Goal: Check status: Check status

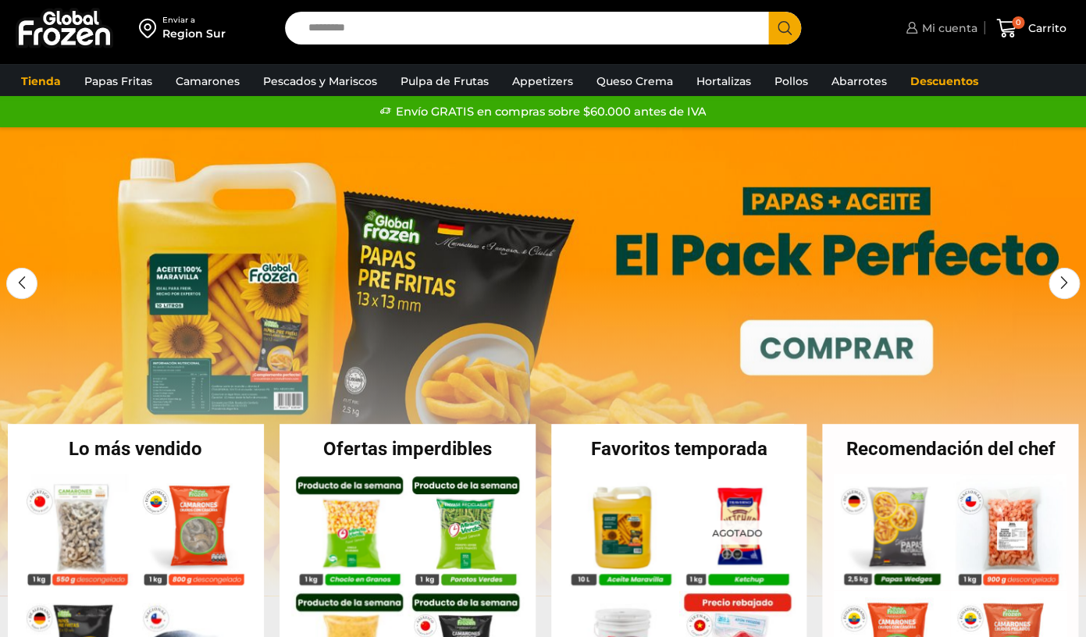
click at [956, 30] on span "Mi cuenta" at bounding box center [946, 28] width 59 height 16
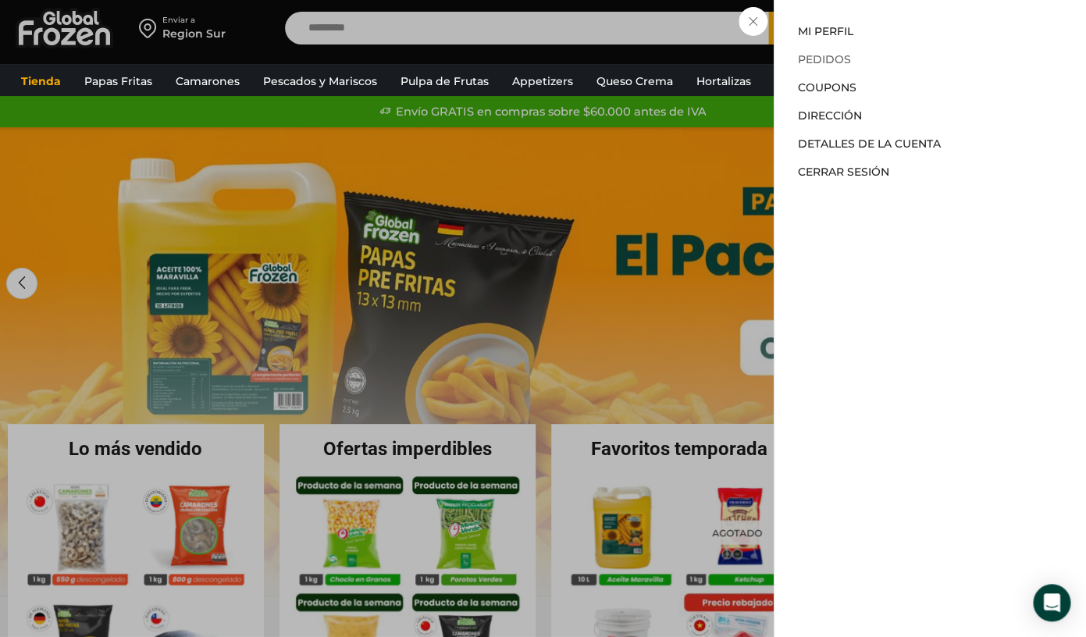
click at [830, 63] on link "Pedidos" at bounding box center [824, 59] width 53 height 14
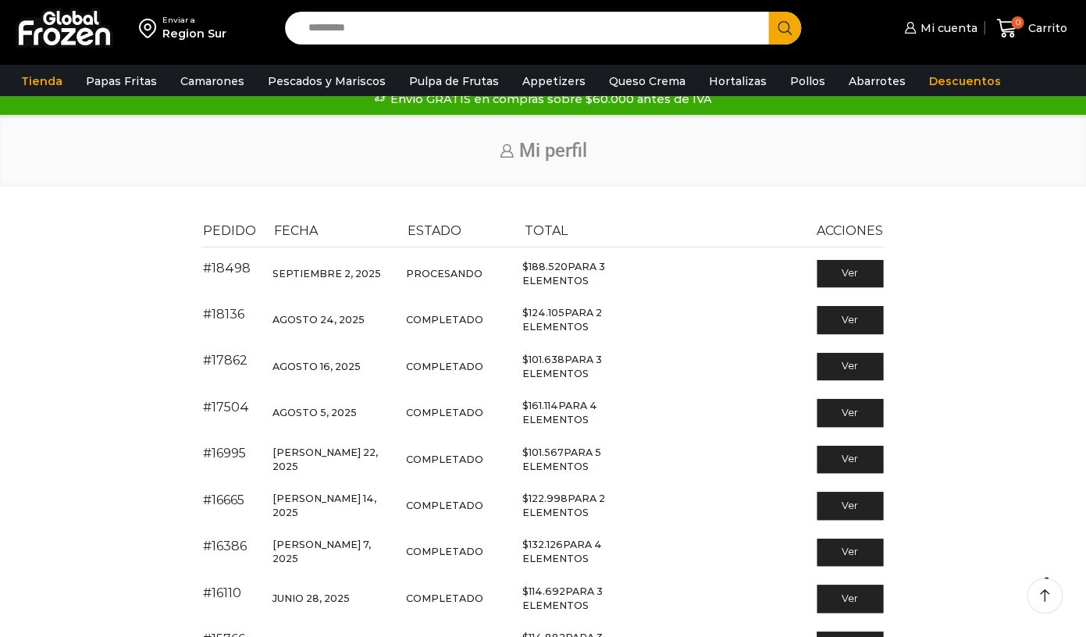
scroll to position [20, 0]
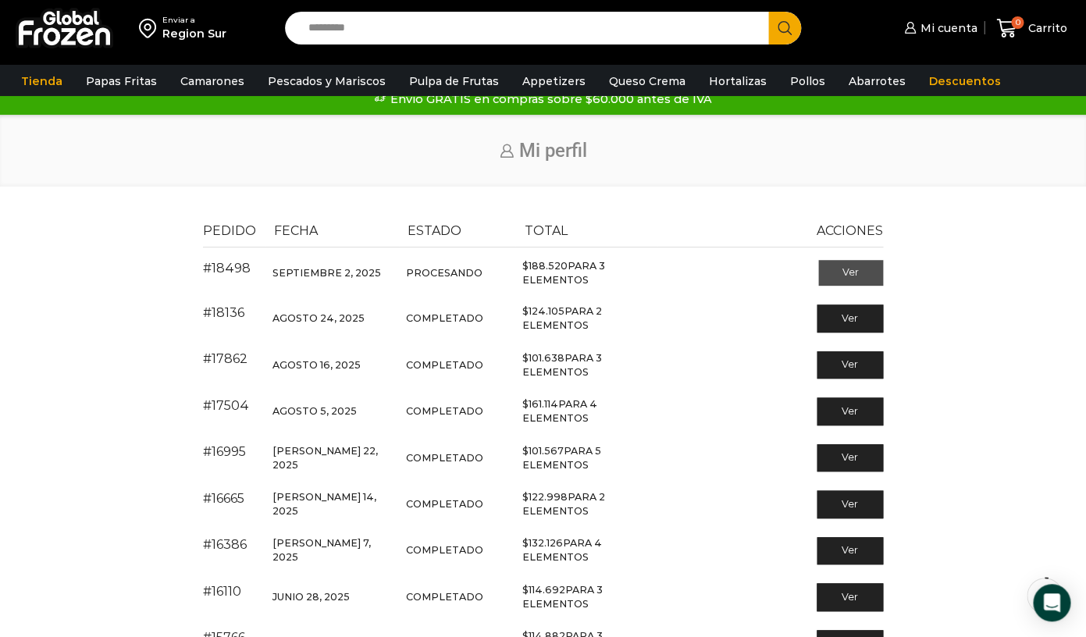
click at [853, 276] on link "Ver" at bounding box center [850, 273] width 65 height 27
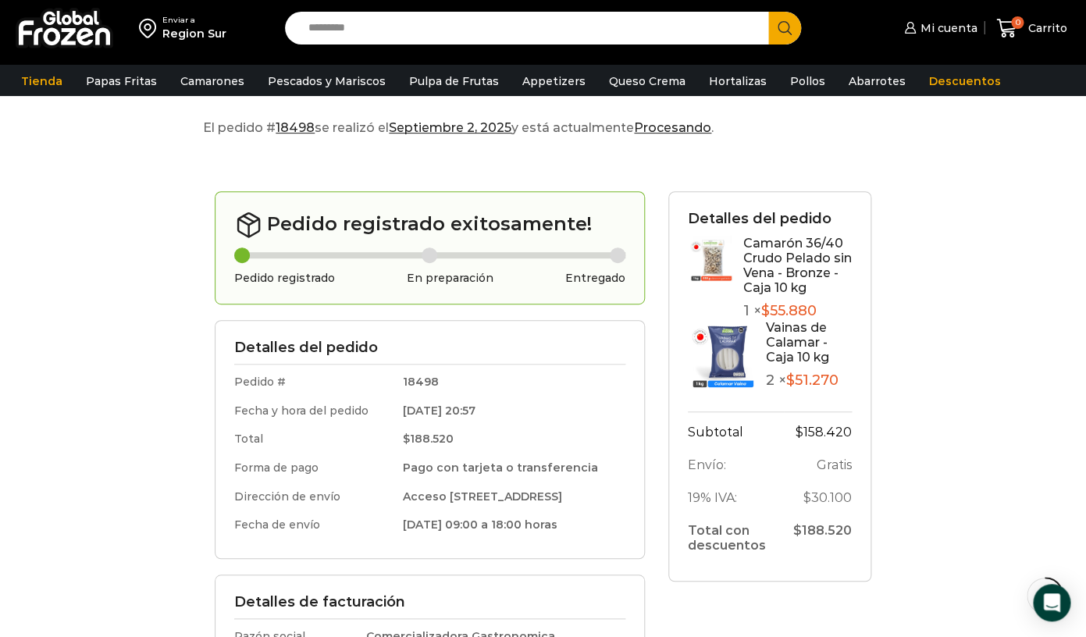
scroll to position [101, 0]
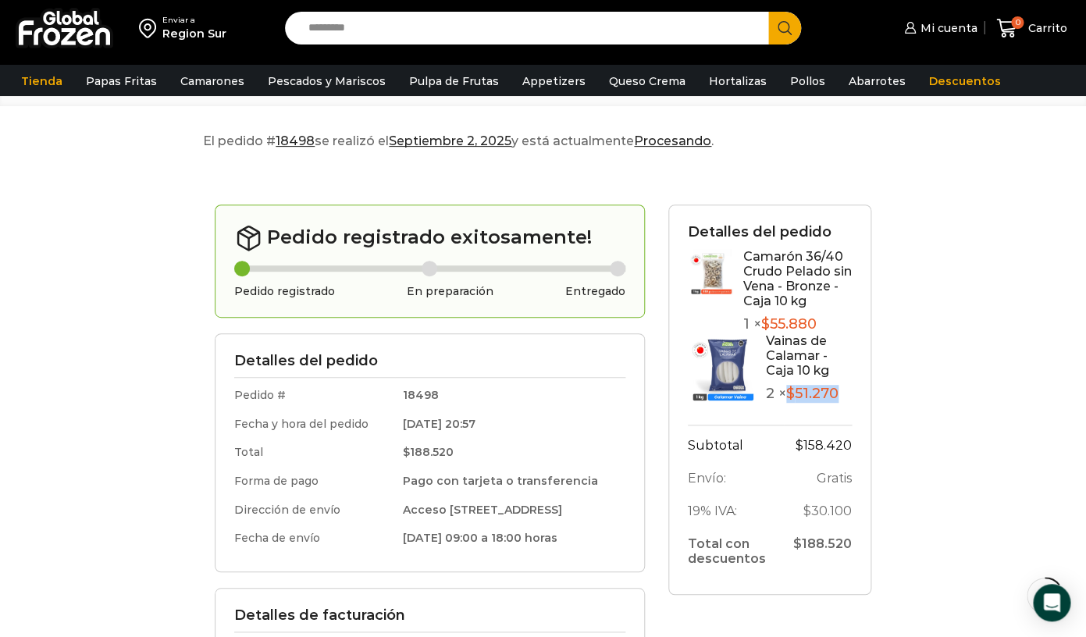
drag, startPoint x: 843, startPoint y: 384, endPoint x: 793, endPoint y: 384, distance: 50.8
click at [793, 386] on p "2 × $ 51.270" at bounding box center [809, 394] width 86 height 17
click at [818, 385] on bdi "$ 51.270" at bounding box center [812, 393] width 52 height 17
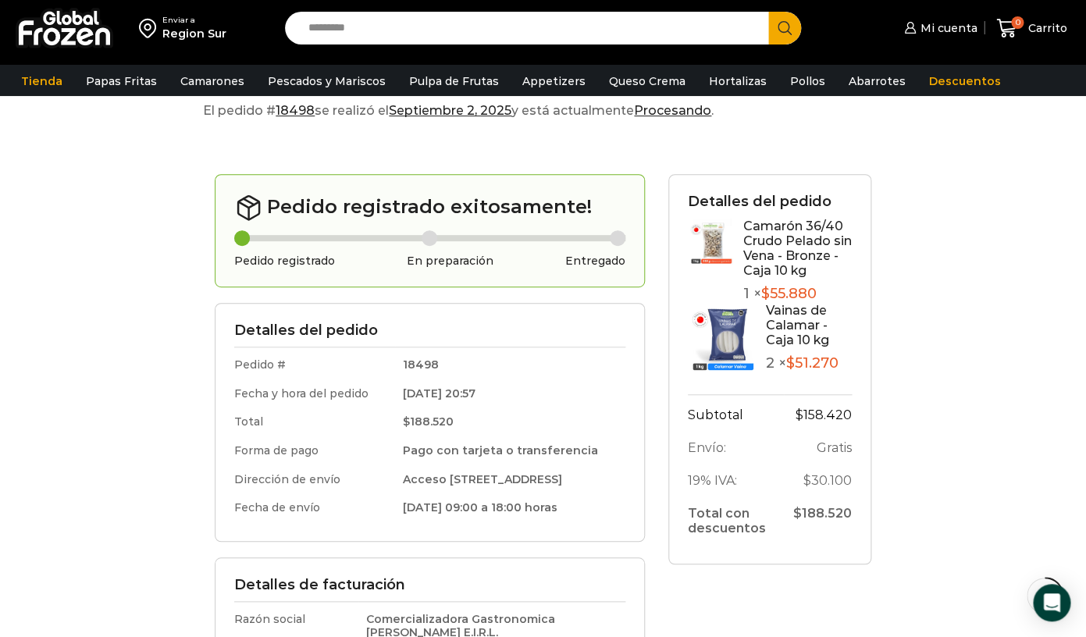
scroll to position [132, 0]
drag, startPoint x: 839, startPoint y: 354, endPoint x: 798, endPoint y: 354, distance: 40.6
click at [798, 354] on bdi "$ 51.270" at bounding box center [812, 362] width 52 height 17
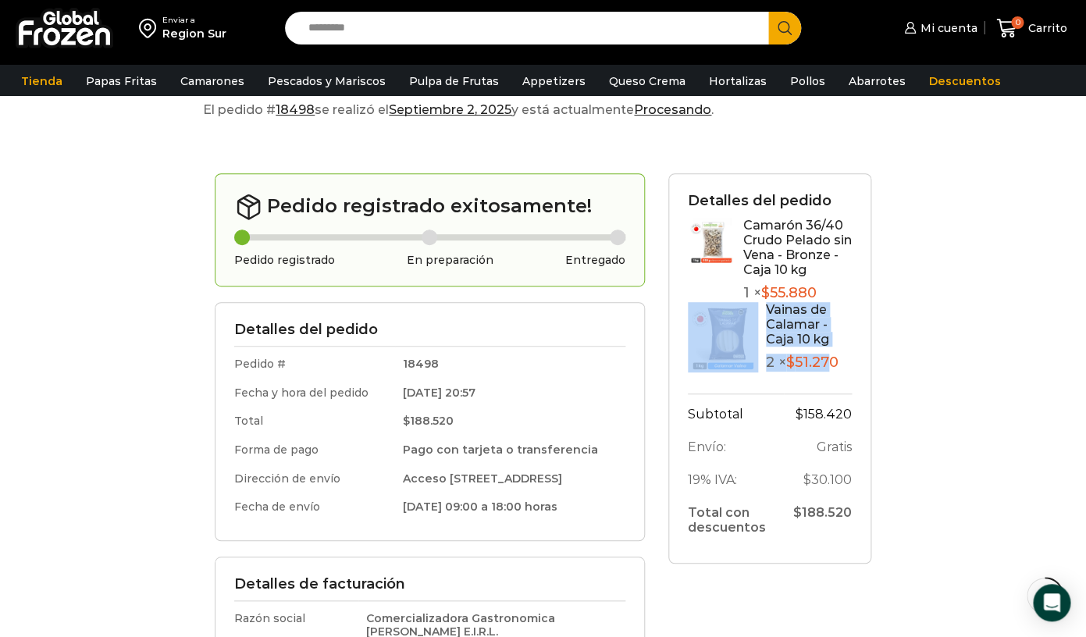
drag, startPoint x: 759, startPoint y: 358, endPoint x: 834, endPoint y: 358, distance: 75.0
click at [834, 358] on div "Vainas de Calamar - Caja 10 kg 2 × $ 51.270" at bounding box center [770, 337] width 164 height 70
click at [826, 302] on link "Vainas de Calamar - Caja 10 kg" at bounding box center [797, 324] width 63 height 45
click at [804, 255] on link "Camarón 36/40 Crudo Pelado sin Vena - Bronze - Caja 10 kg" at bounding box center [797, 248] width 109 height 60
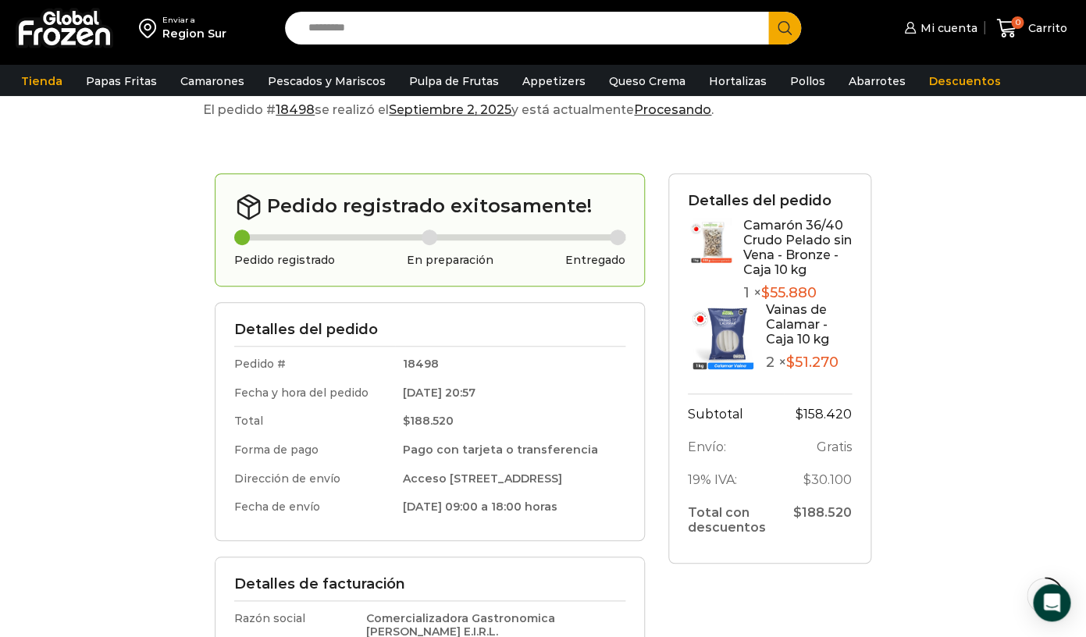
click at [825, 268] on div "Camarón 36/40 Crudo Pelado sin Vena - Bronze - Caja 10 kg 1 × $ 55.880" at bounding box center [797, 260] width 109 height 84
drag, startPoint x: 820, startPoint y: 279, endPoint x: 794, endPoint y: 279, distance: 25.8
click at [794, 285] on p "1 × $ 55.880" at bounding box center [797, 293] width 109 height 17
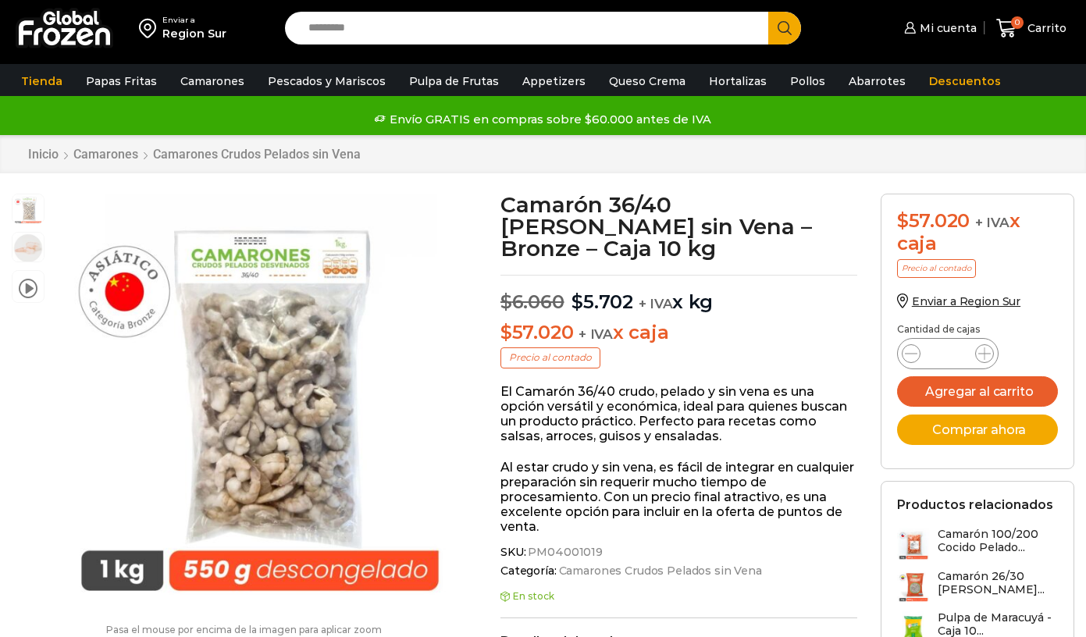
scroll to position [1, 0]
